Goal: Information Seeking & Learning: Check status

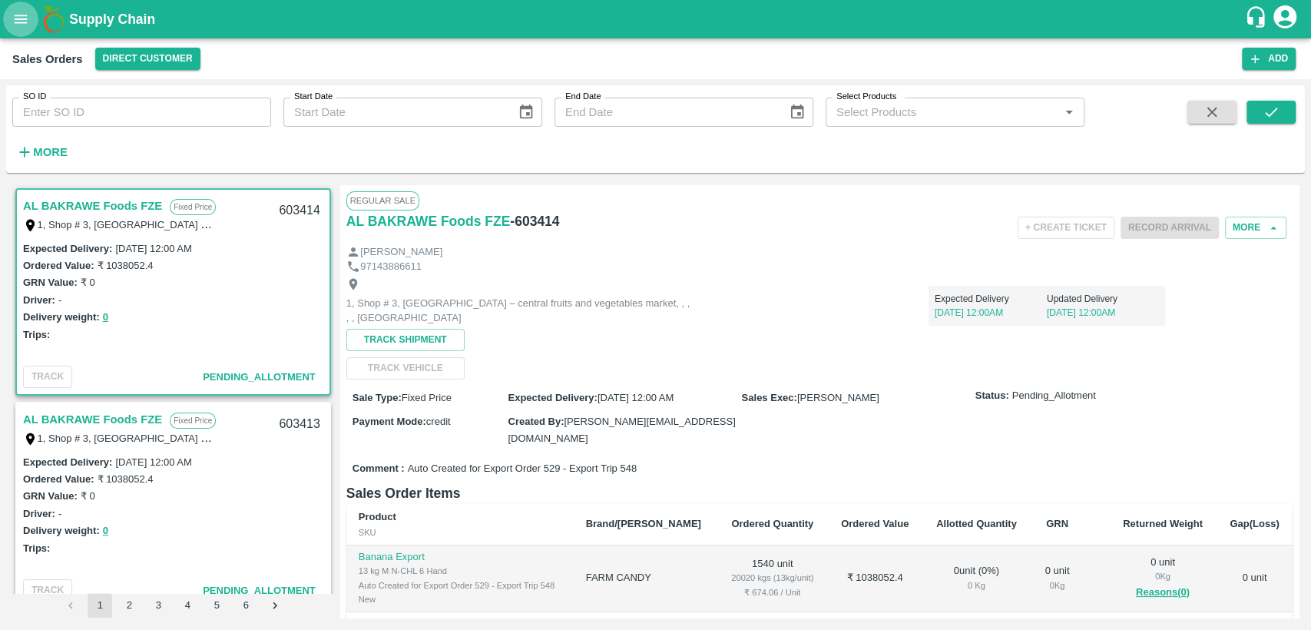
click at [20, 19] on icon "open drawer" at bounding box center [21, 19] width 13 height 8
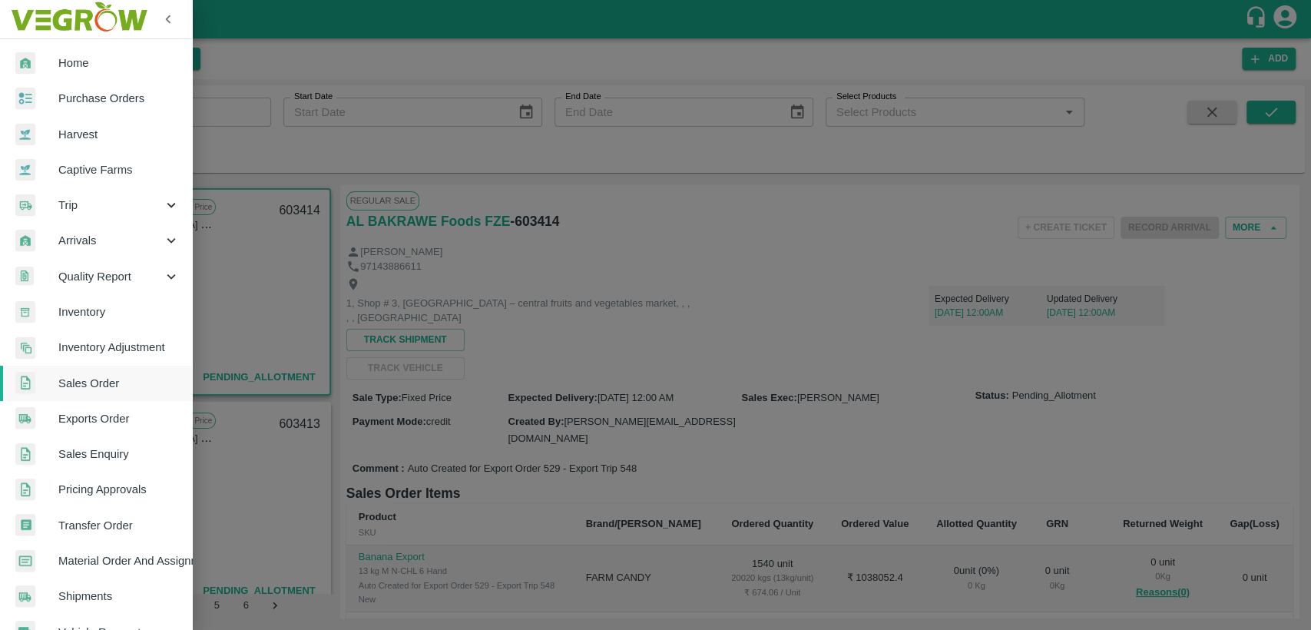
click at [73, 62] on span "Home" at bounding box center [118, 63] width 121 height 17
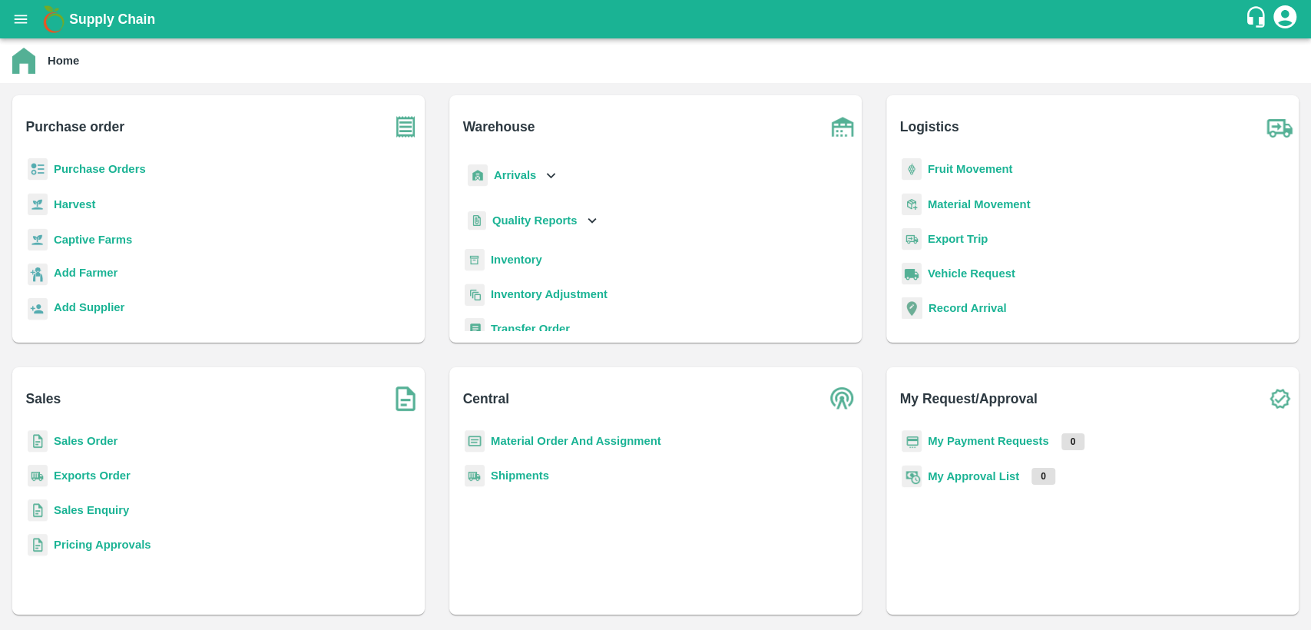
click at [521, 257] on b "Inventory" at bounding box center [516, 259] width 51 height 12
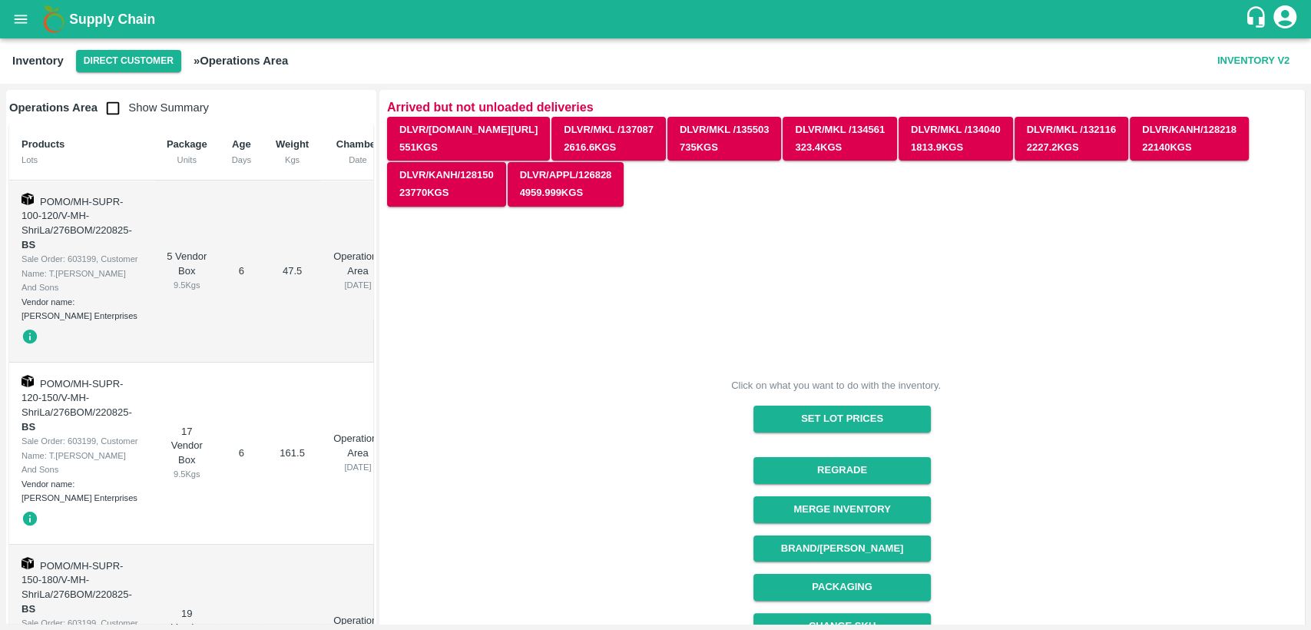
click at [111, 107] on input "checkbox" at bounding box center [113, 108] width 31 height 31
checkbox input "true"
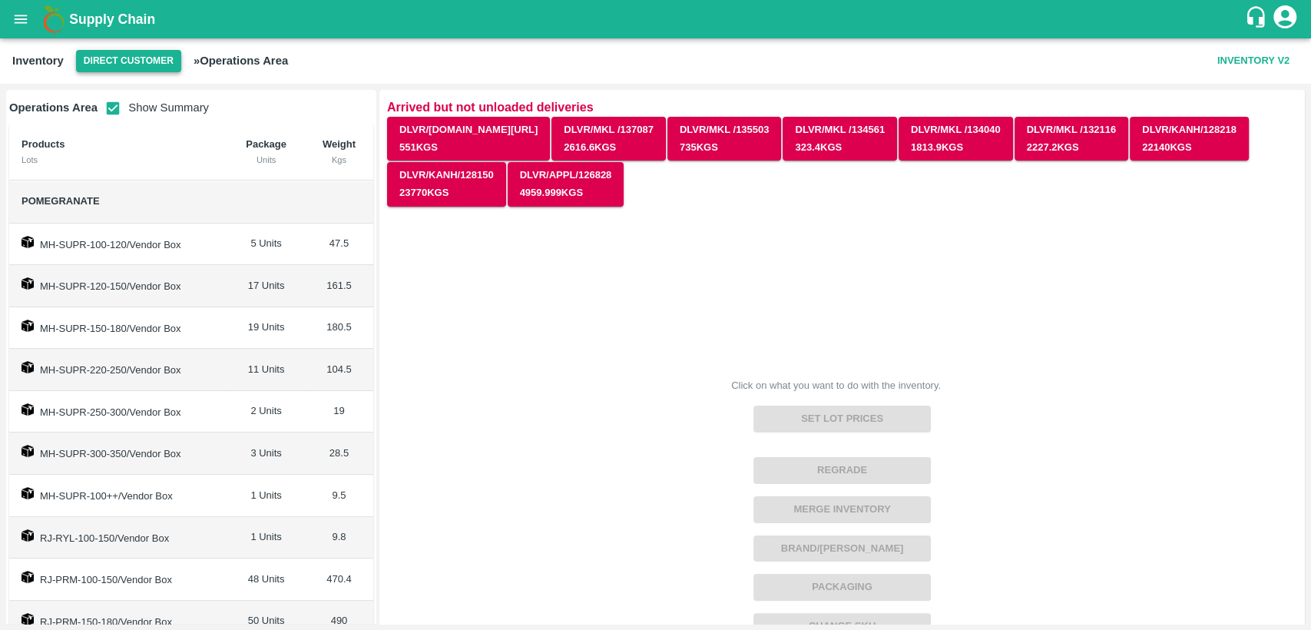
click at [104, 66] on button "Direct Customer" at bounding box center [128, 61] width 105 height 22
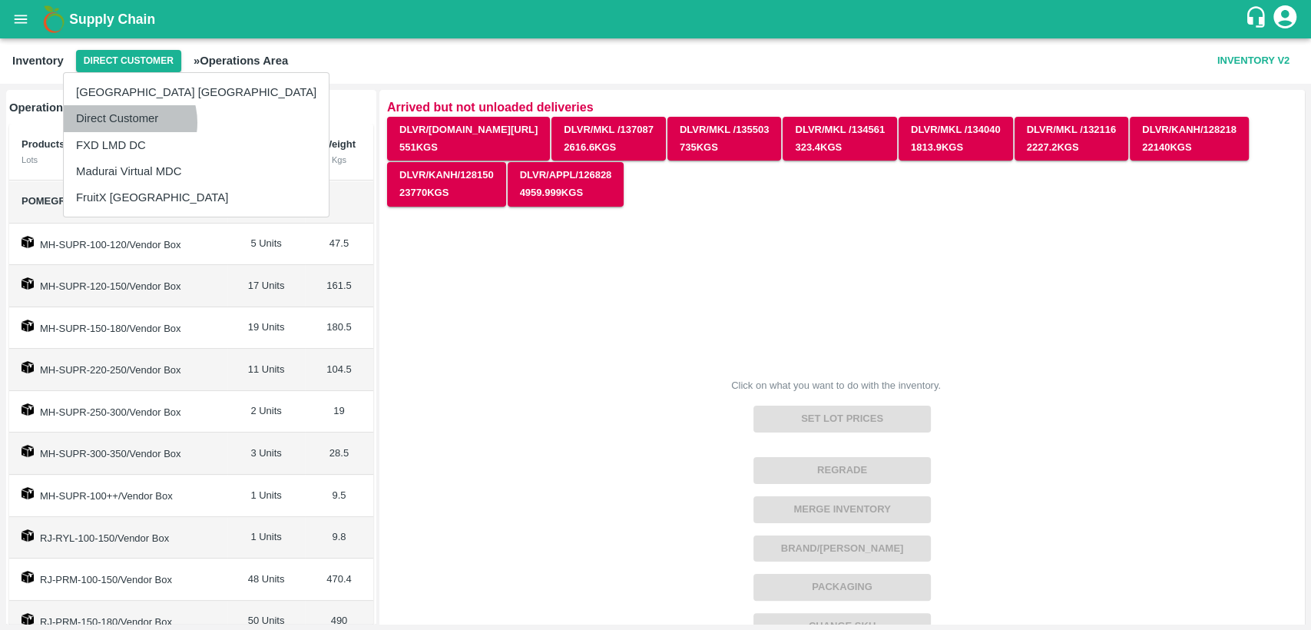
click at [123, 122] on li "Direct Customer" at bounding box center [196, 118] width 265 height 26
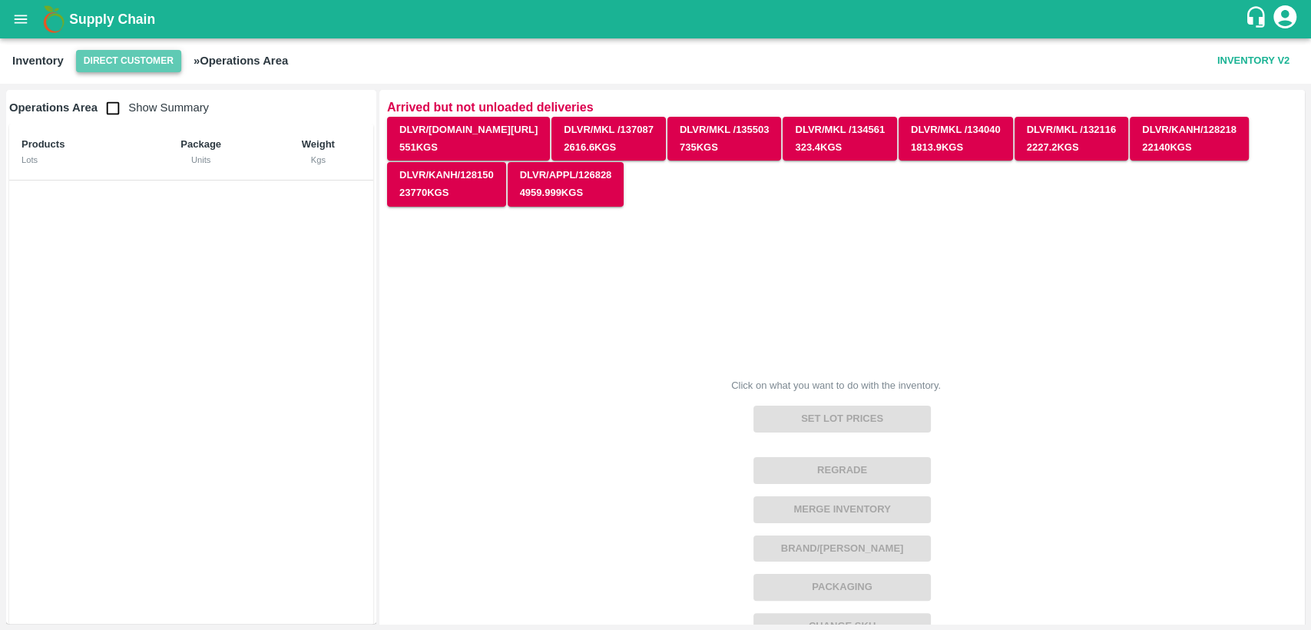
click at [117, 61] on button "Direct Customer" at bounding box center [128, 61] width 105 height 22
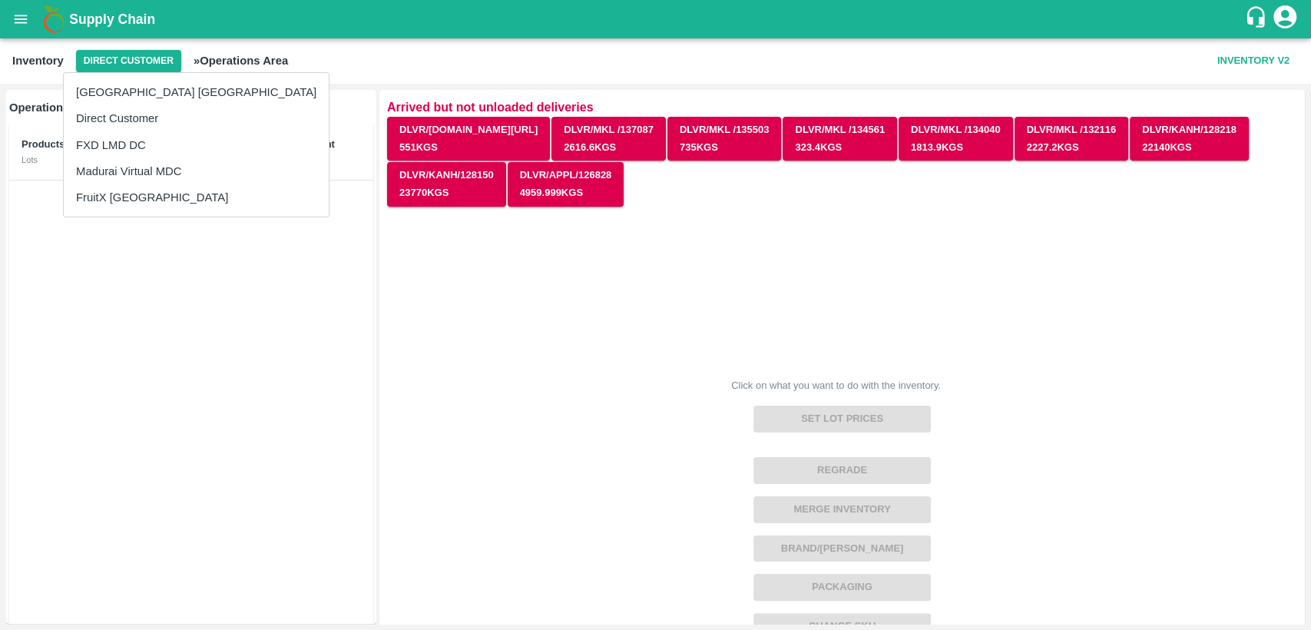
click at [125, 194] on li "FruitX [GEOGRAPHIC_DATA]" at bounding box center [196, 197] width 265 height 26
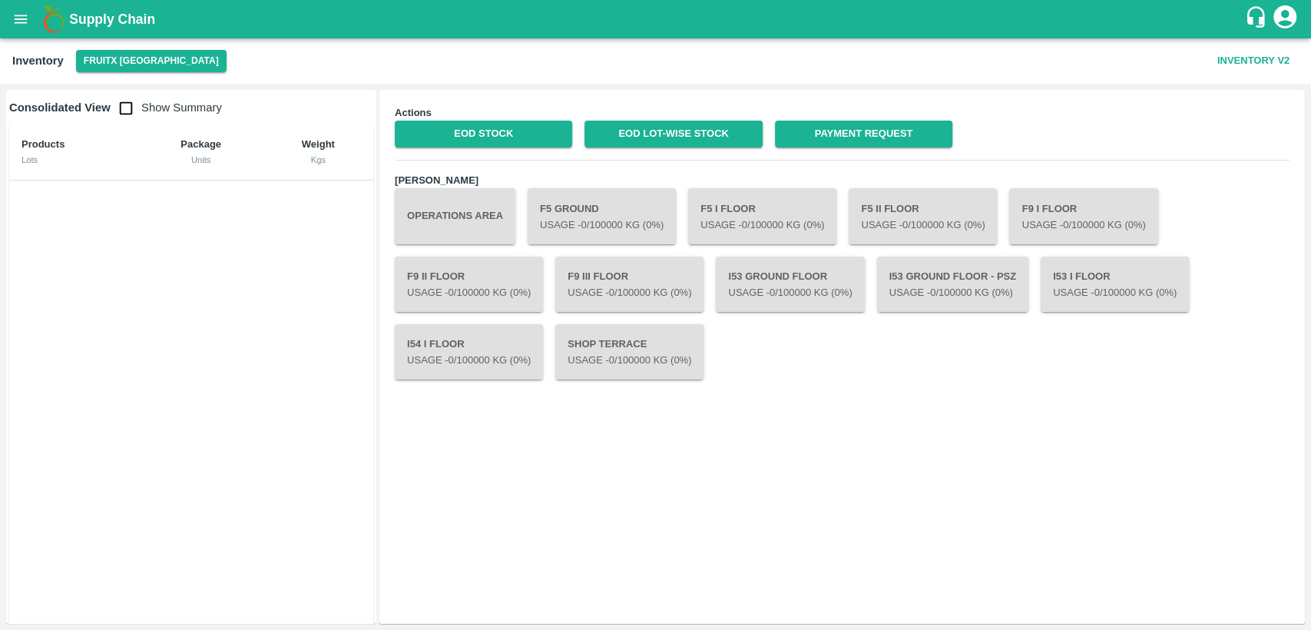
click at [131, 108] on input "checkbox" at bounding box center [126, 108] width 31 height 31
checkbox input "true"
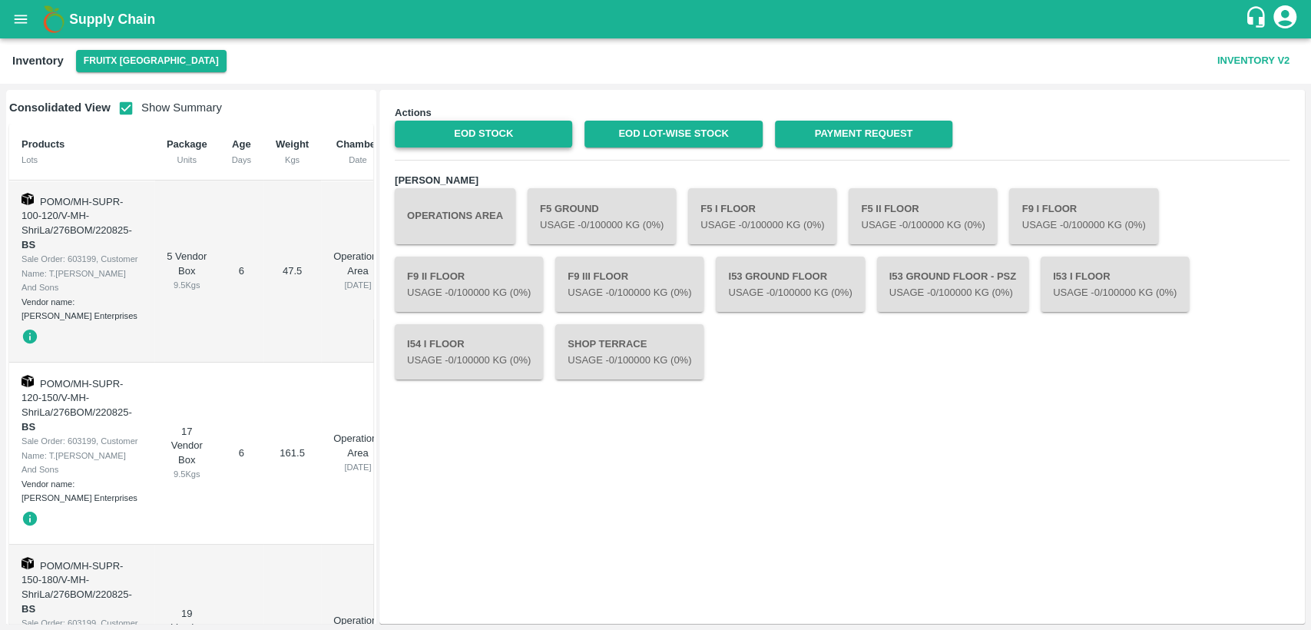
click at [467, 131] on link "EOD Stock" at bounding box center [483, 134] width 177 height 27
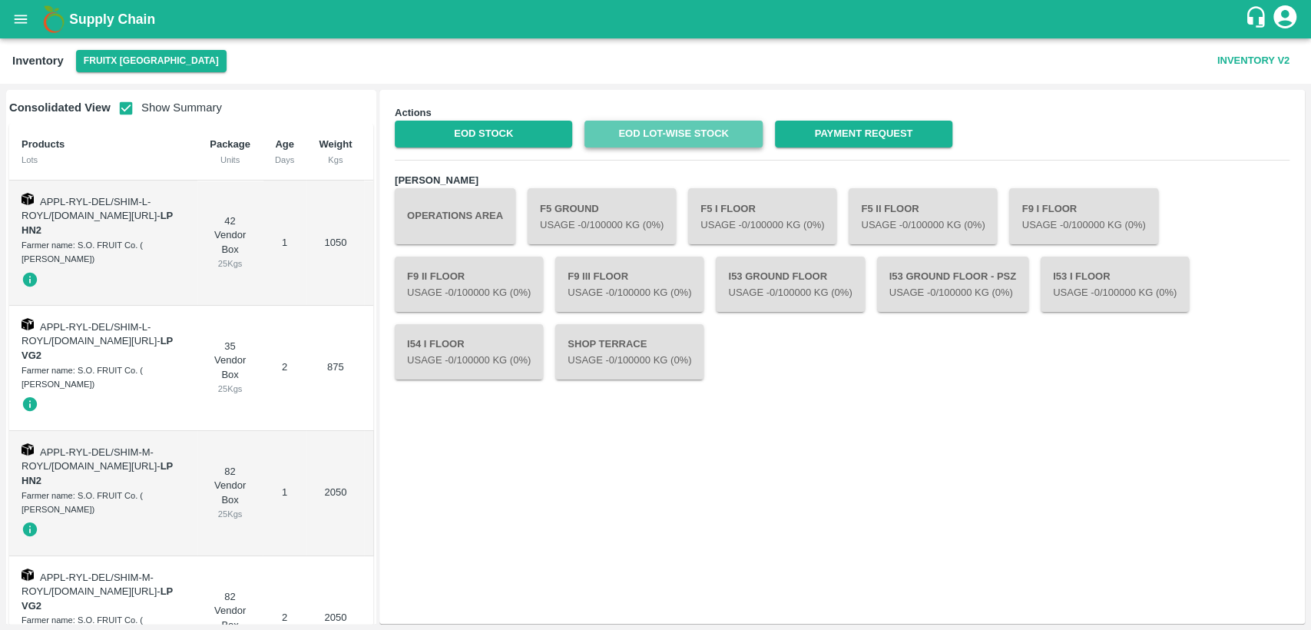
click at [653, 128] on link "EOD Lot-wise Stock" at bounding box center [673, 134] width 177 height 27
